Goal: Task Accomplishment & Management: Manage account settings

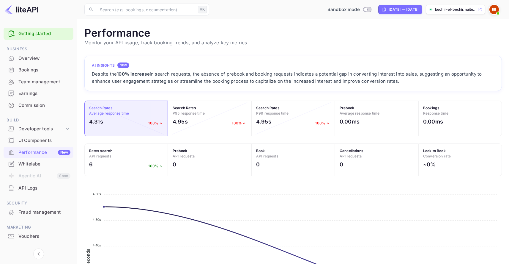
scroll to position [149, 413]
click at [58, 127] on div "Developer tools" at bounding box center [41, 128] width 46 height 7
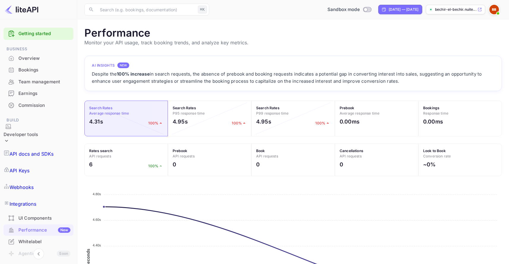
click at [46, 195] on link "Integrations" at bounding box center [39, 203] width 70 height 17
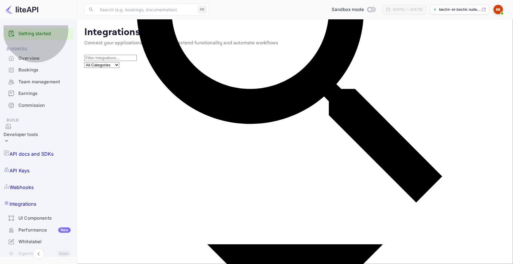
click at [43, 179] on link "Webhooks" at bounding box center [39, 187] width 70 height 17
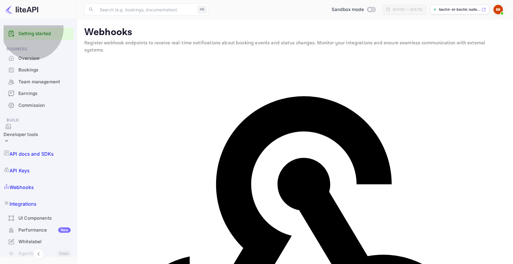
click at [39, 162] on link "API Keys" at bounding box center [39, 170] width 70 height 17
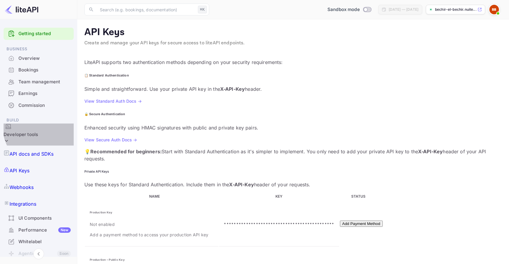
click at [38, 131] on div "Developer tools" at bounding box center [21, 134] width 34 height 7
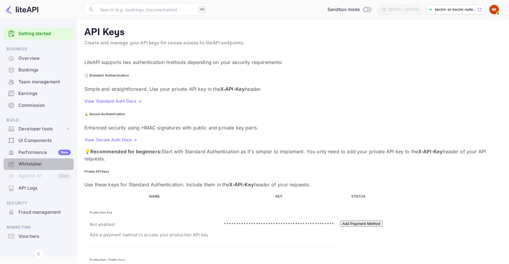
click at [45, 166] on div "Whitelabel" at bounding box center [44, 163] width 52 height 7
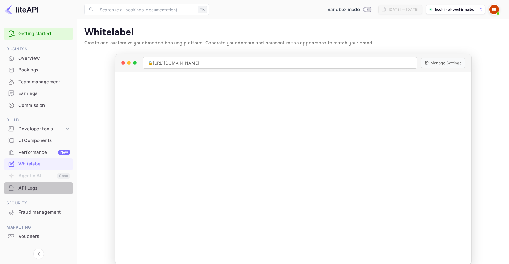
click at [32, 187] on div "API Logs" at bounding box center [44, 188] width 52 height 7
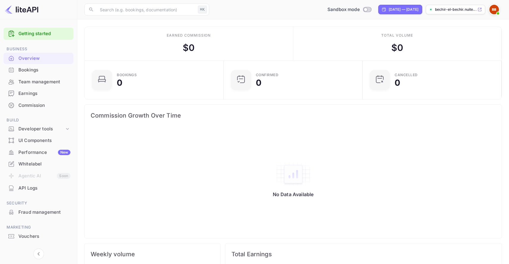
click at [497, 7] on img at bounding box center [494, 10] width 10 height 10
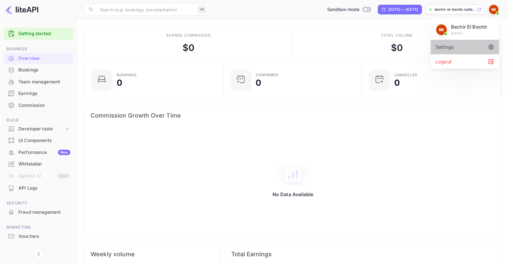
click at [454, 48] on div "Settings" at bounding box center [465, 47] width 68 height 14
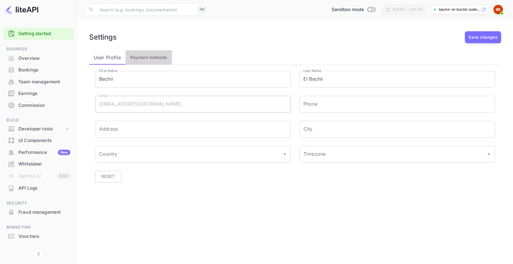
click at [148, 56] on span "Payment methods" at bounding box center [148, 57] width 37 height 7
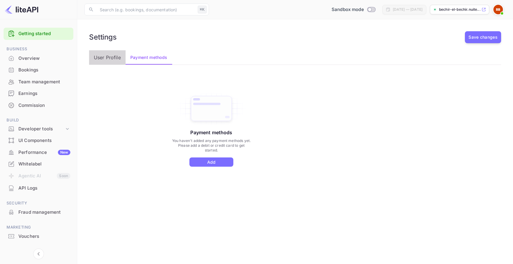
click at [104, 54] on p "User Profile" at bounding box center [107, 57] width 27 height 7
